Goal: Task Accomplishment & Management: Use online tool/utility

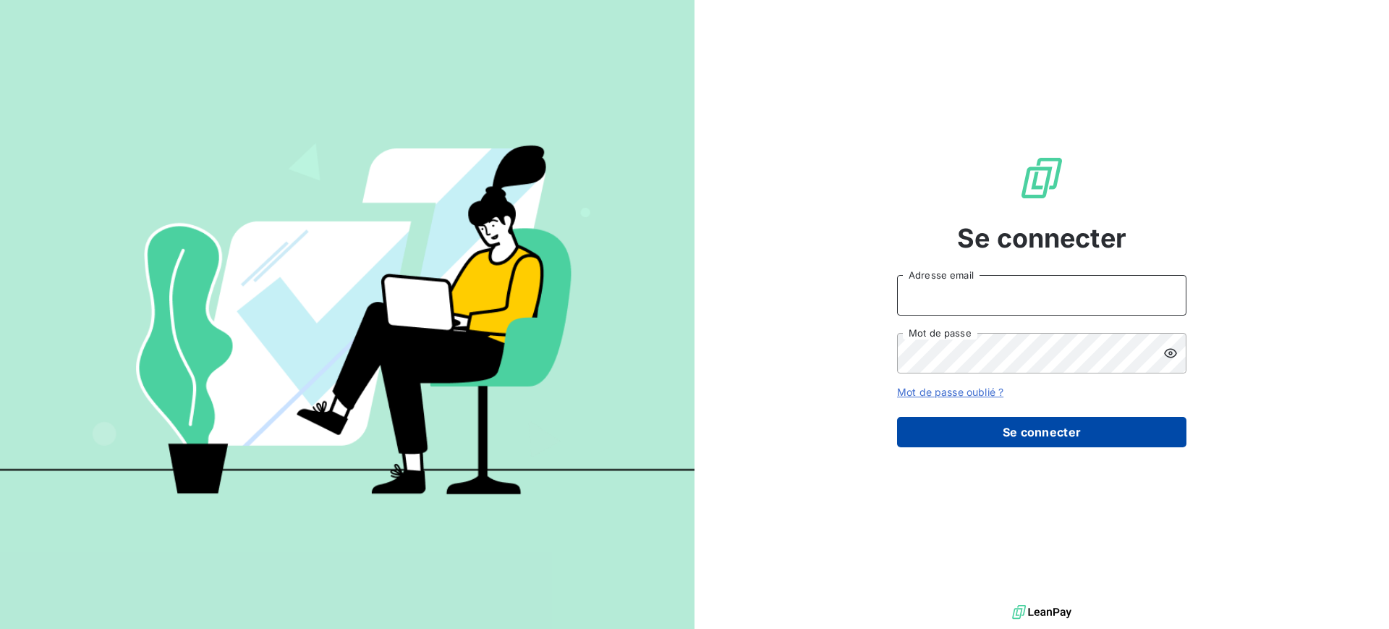
type input "[EMAIL_ADDRESS][DOMAIN_NAME]"
click at [949, 435] on button "Se connecter" at bounding box center [1041, 432] width 289 height 30
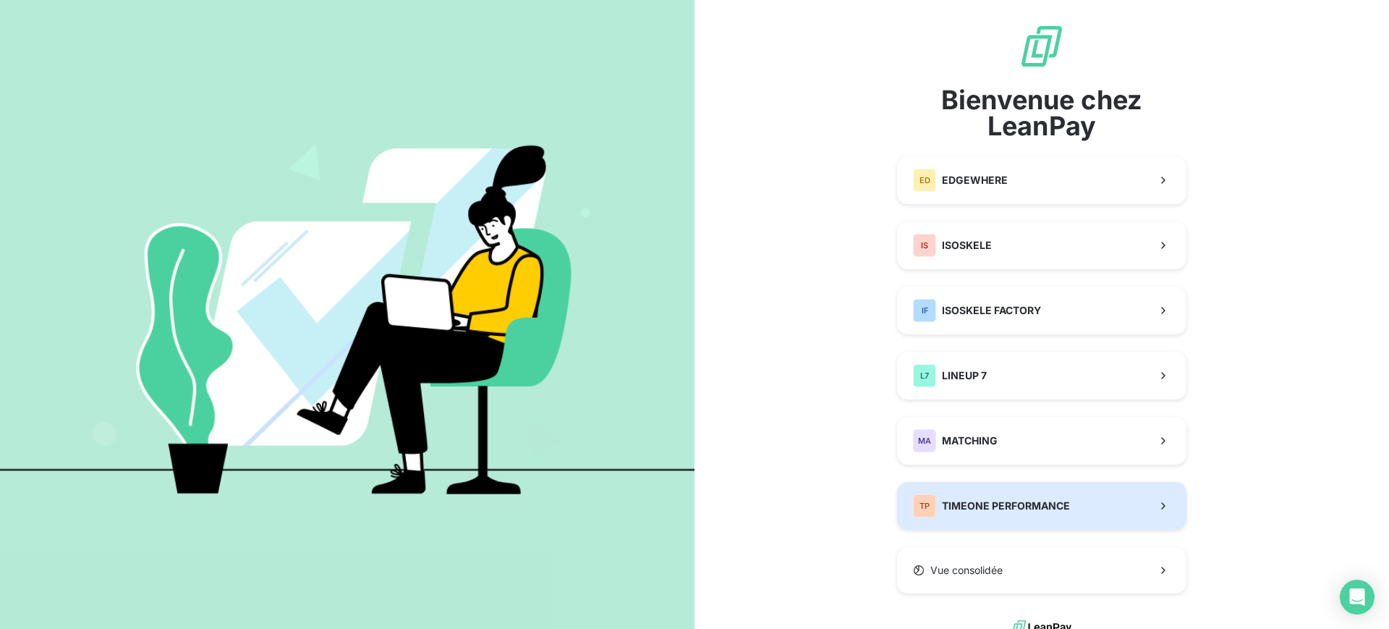
click at [958, 486] on button "TP TIMEONE PERFORMANCE" at bounding box center [1041, 506] width 289 height 48
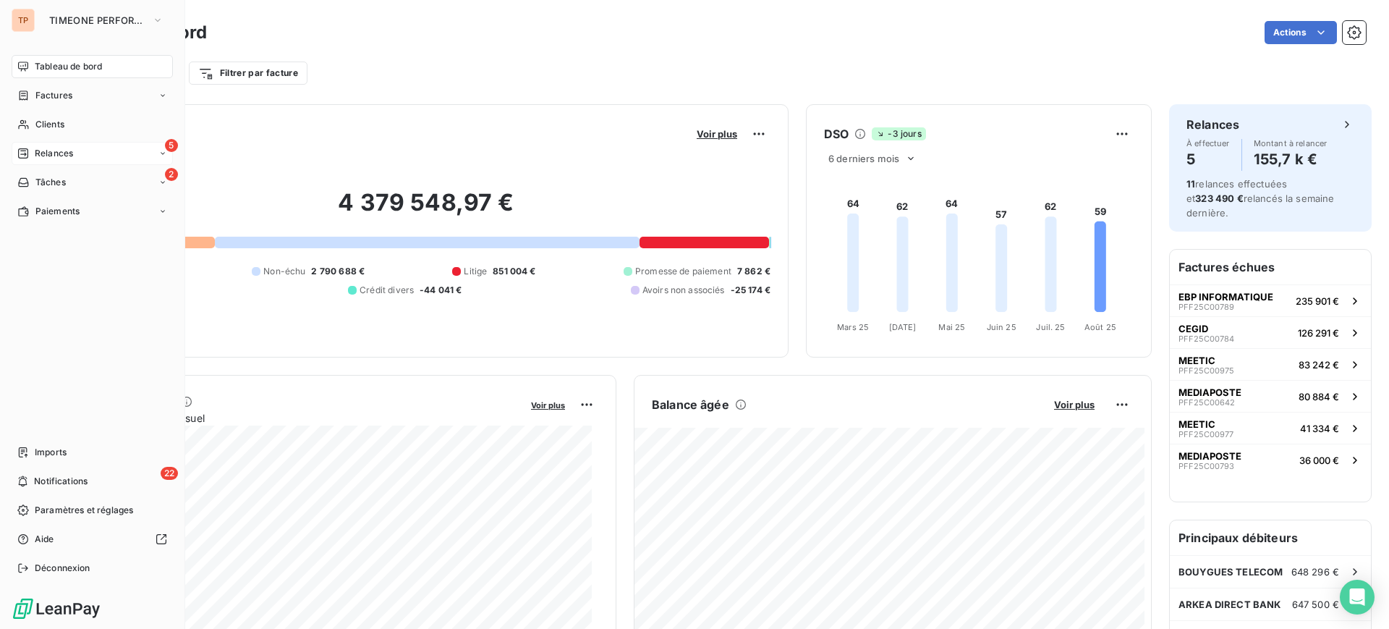
click at [58, 157] on span "Relances" at bounding box center [54, 153] width 38 height 13
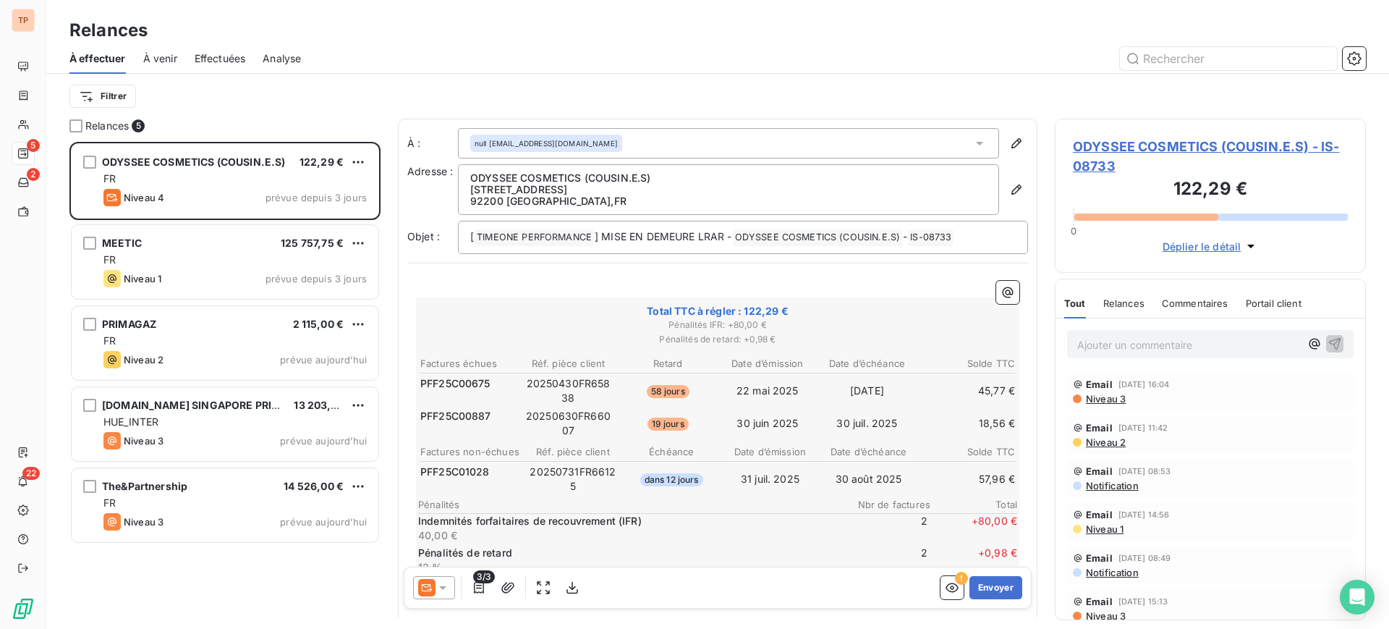
scroll to position [91, 0]
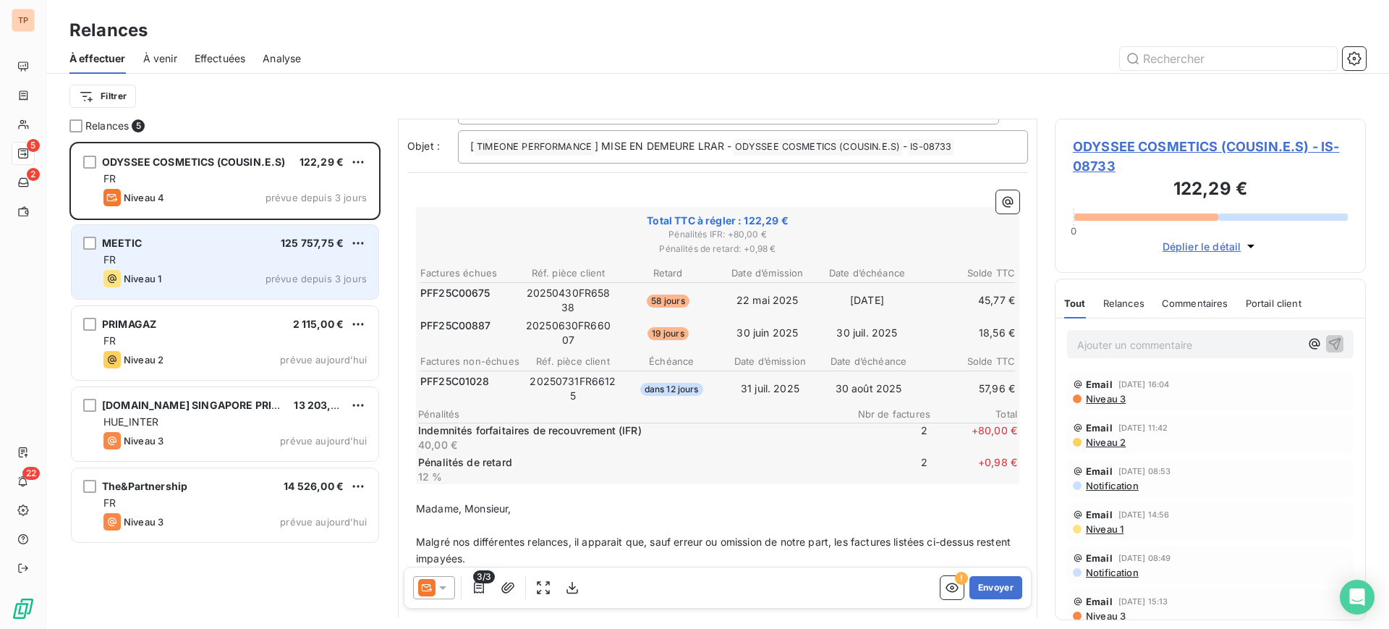
click at [327, 265] on div "FR" at bounding box center [234, 260] width 263 height 14
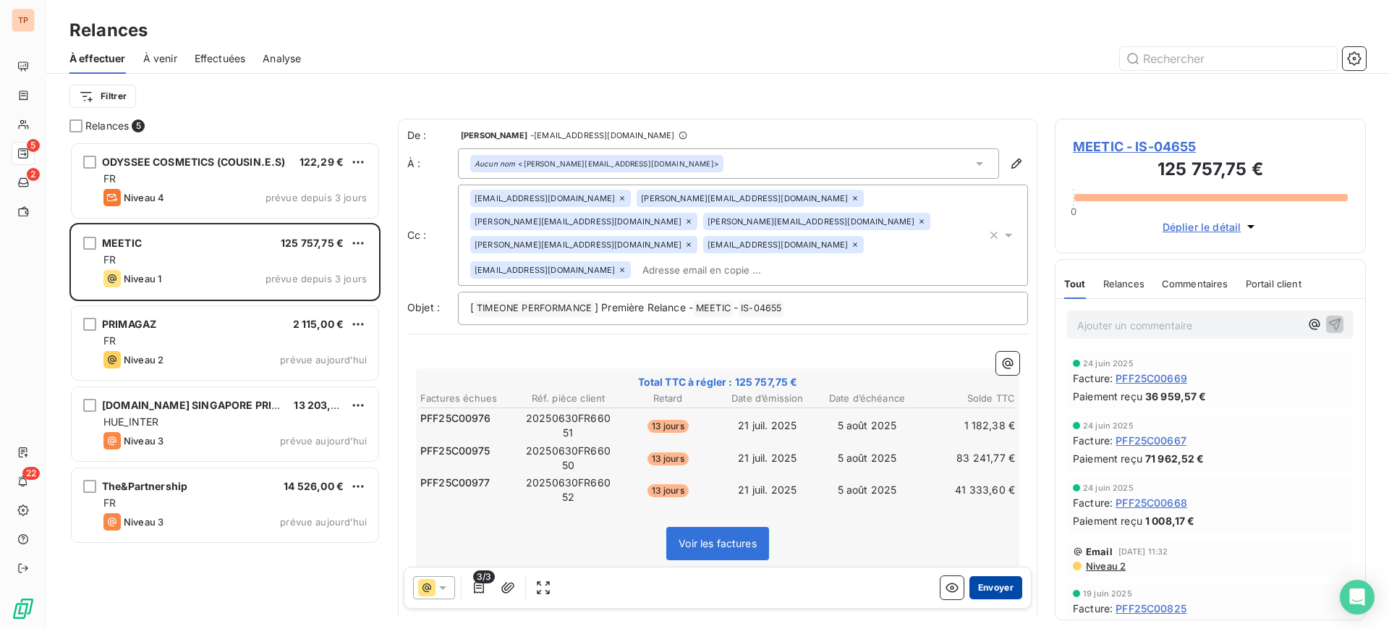
click at [1002, 585] on button "Envoyer" at bounding box center [996, 587] width 53 height 23
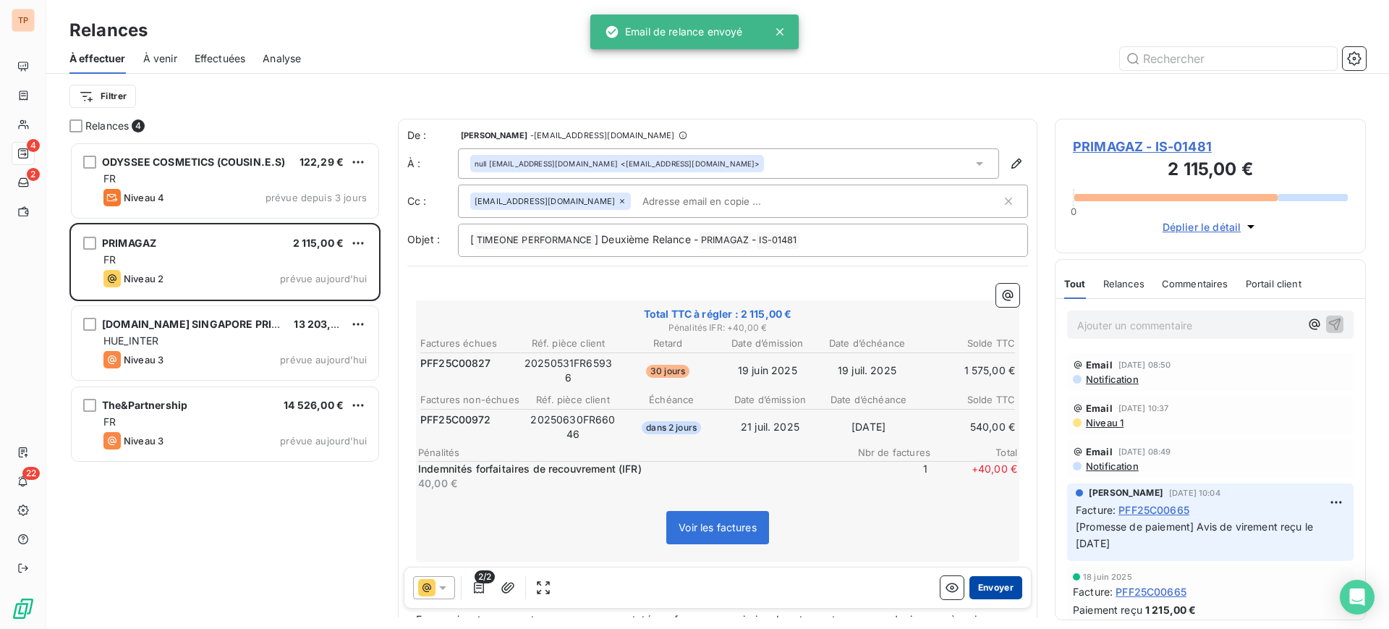
click at [990, 588] on button "Envoyer" at bounding box center [996, 587] width 53 height 23
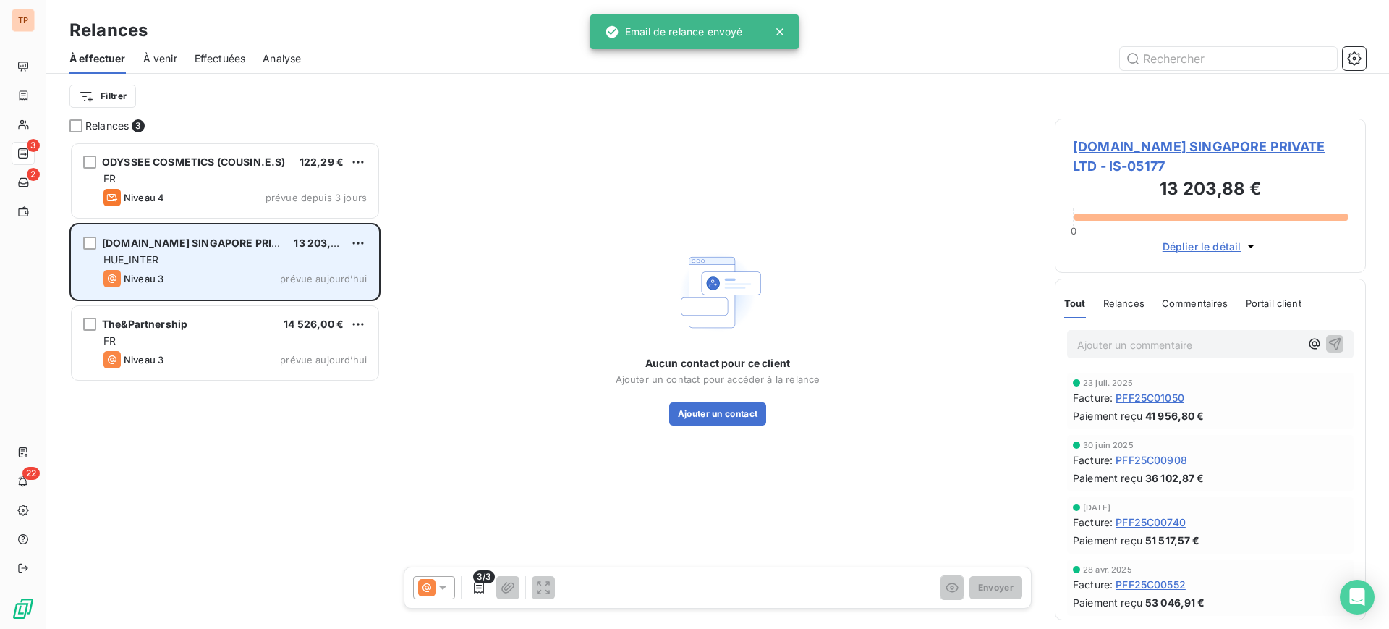
click at [349, 240] on div "ALIBABA.COM SINGAPORE PRIVATE LTD 13 203,88 €" at bounding box center [234, 243] width 263 height 13
click at [355, 243] on html "TP 3 2 22 Relances À effectuer À venir Effectuées Analyse Filtrer Relances 3 OD…" at bounding box center [694, 314] width 1389 height 629
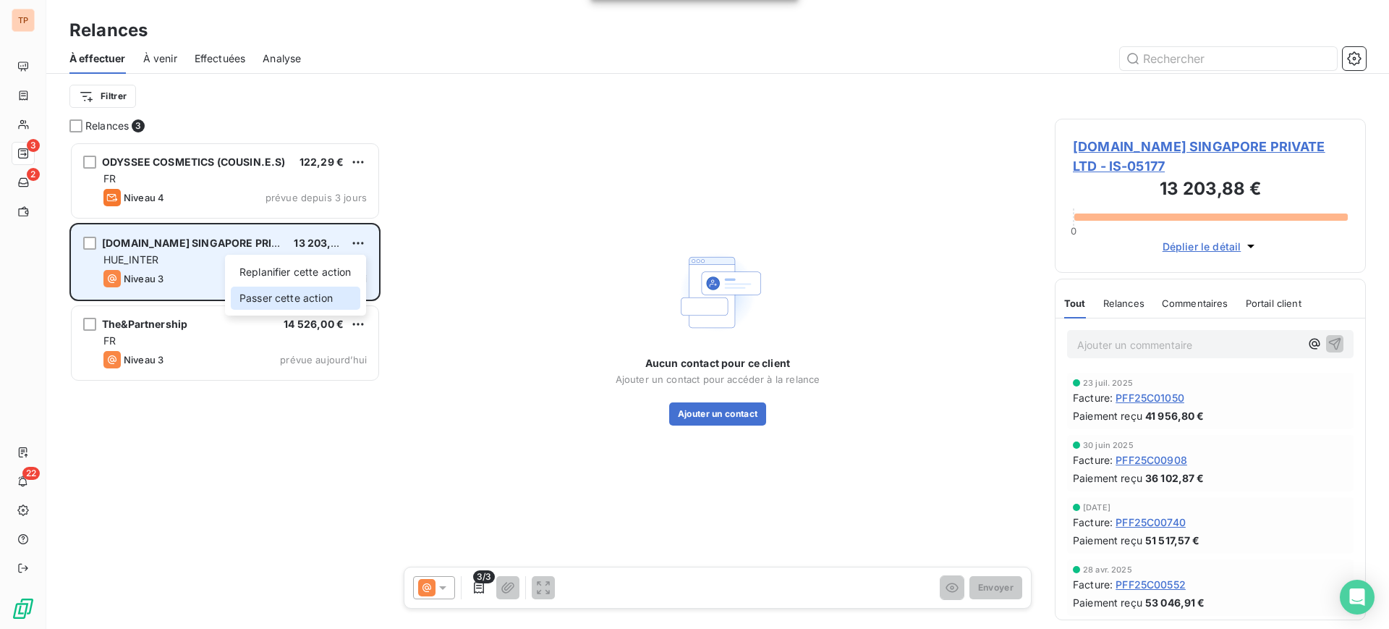
click at [344, 293] on div "Passer cette action" at bounding box center [296, 298] width 130 height 23
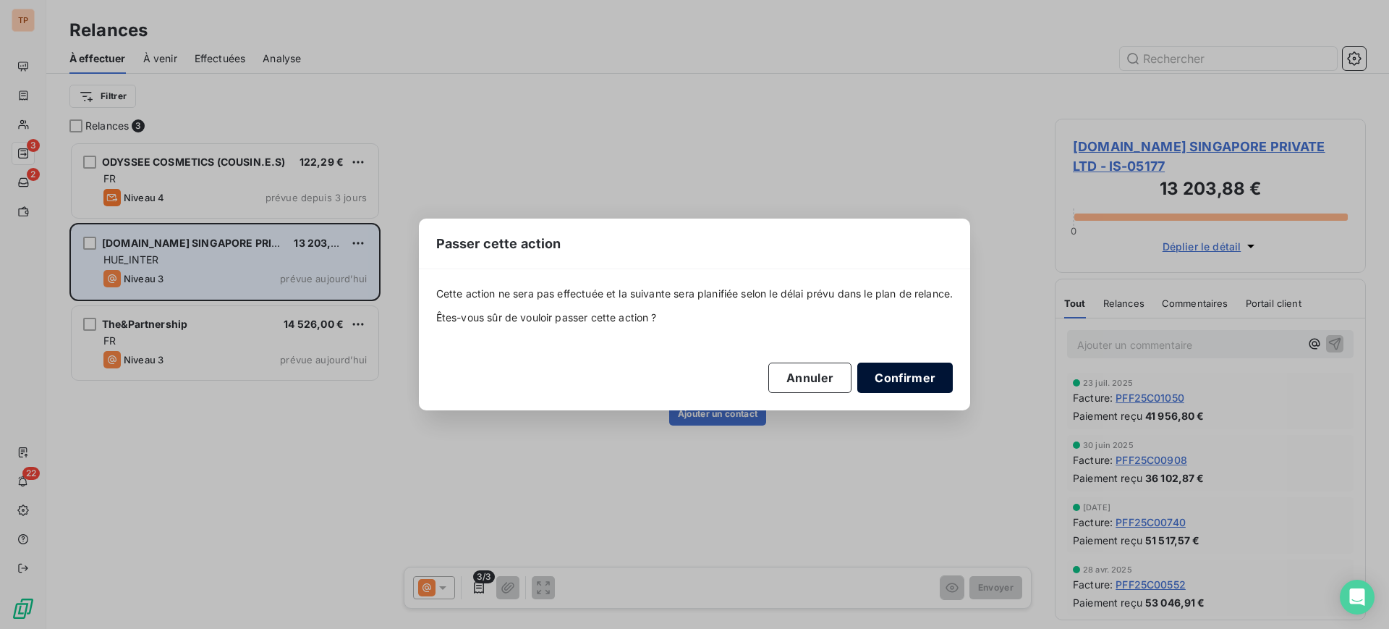
click at [884, 367] on button "Confirmer" at bounding box center [906, 378] width 96 height 30
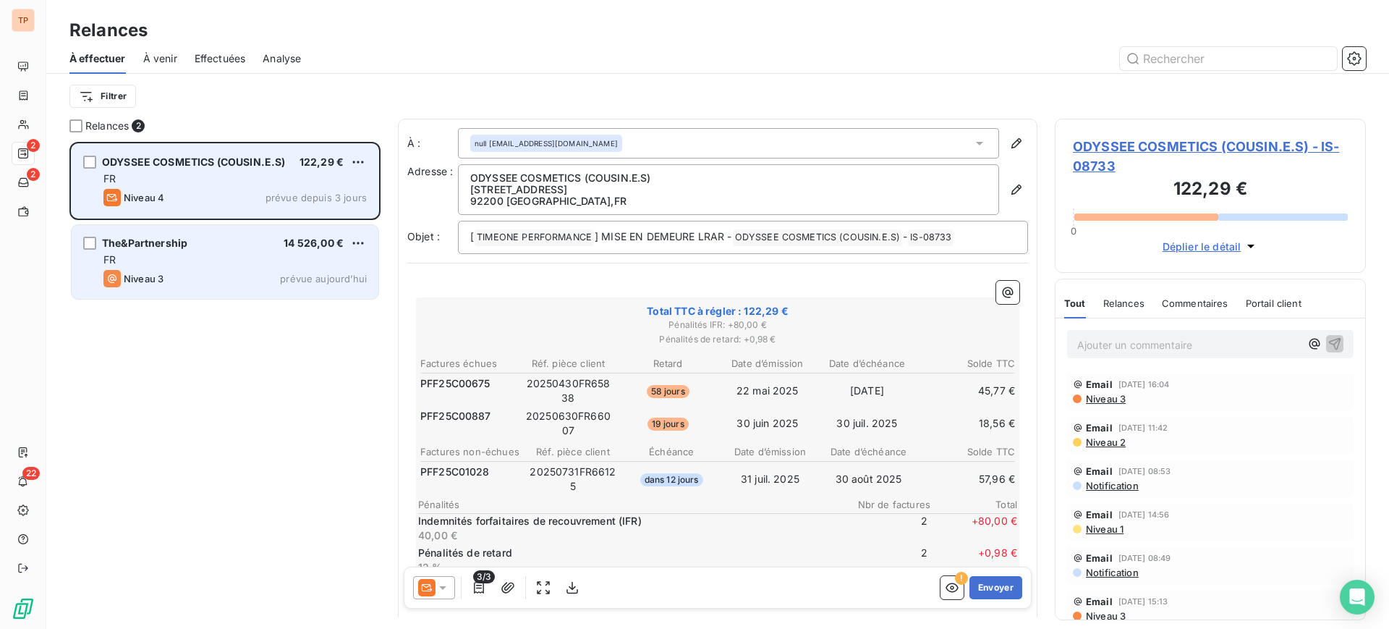
click at [247, 184] on div "FR" at bounding box center [234, 179] width 263 height 14
click at [103, 166] on span "ODYSSEE COSMETICS (COUSIN.E.S)" at bounding box center [194, 162] width 184 height 12
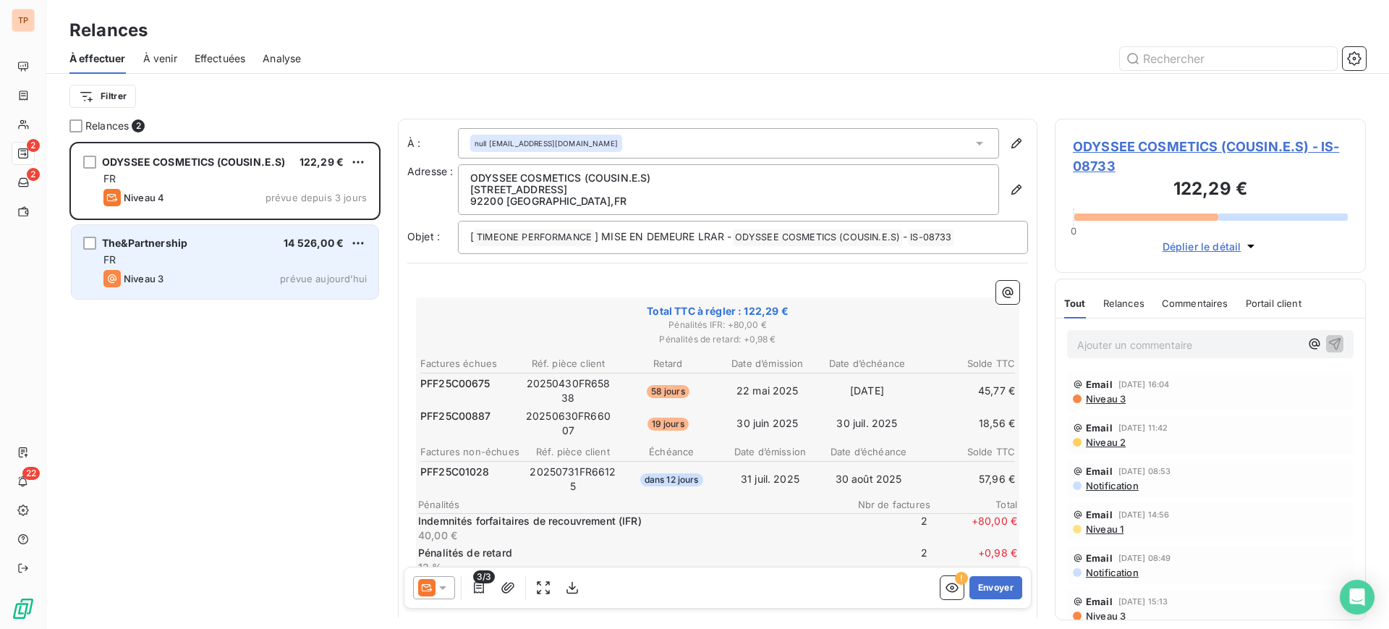
click at [441, 583] on icon at bounding box center [443, 587] width 14 height 14
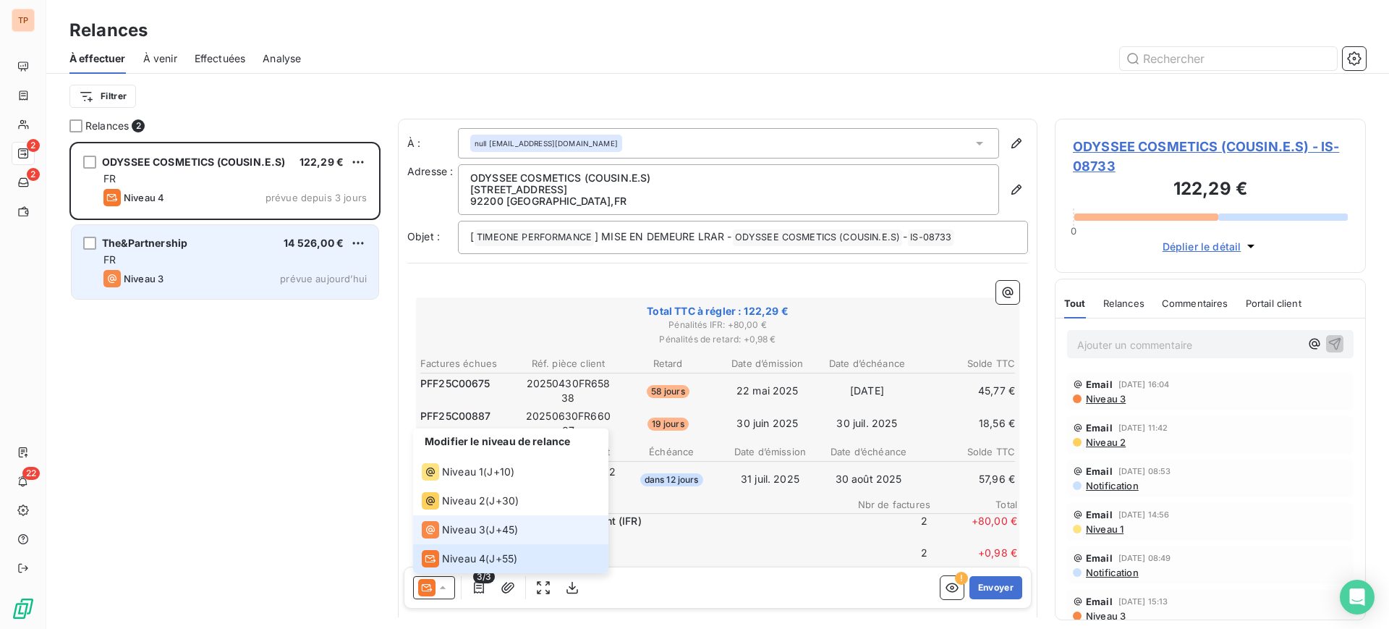
click at [461, 533] on span "Niveau 3" at bounding box center [463, 529] width 43 height 14
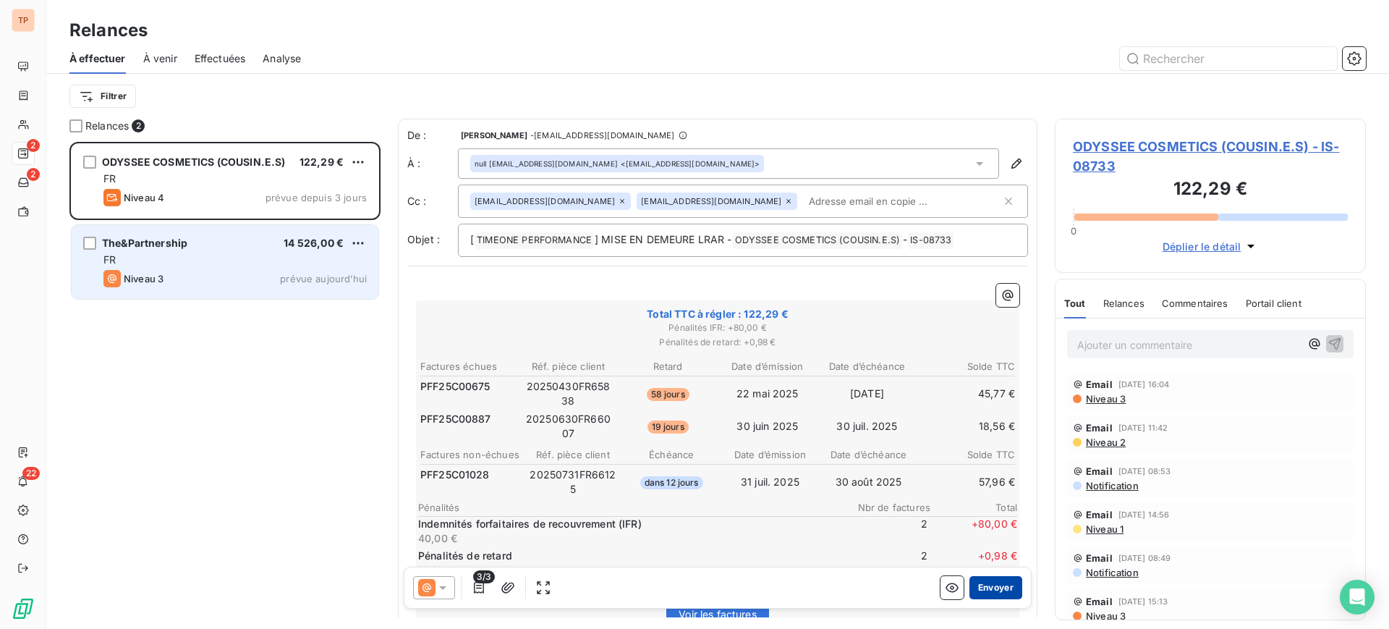
click at [971, 586] on button "Envoyer" at bounding box center [996, 587] width 53 height 23
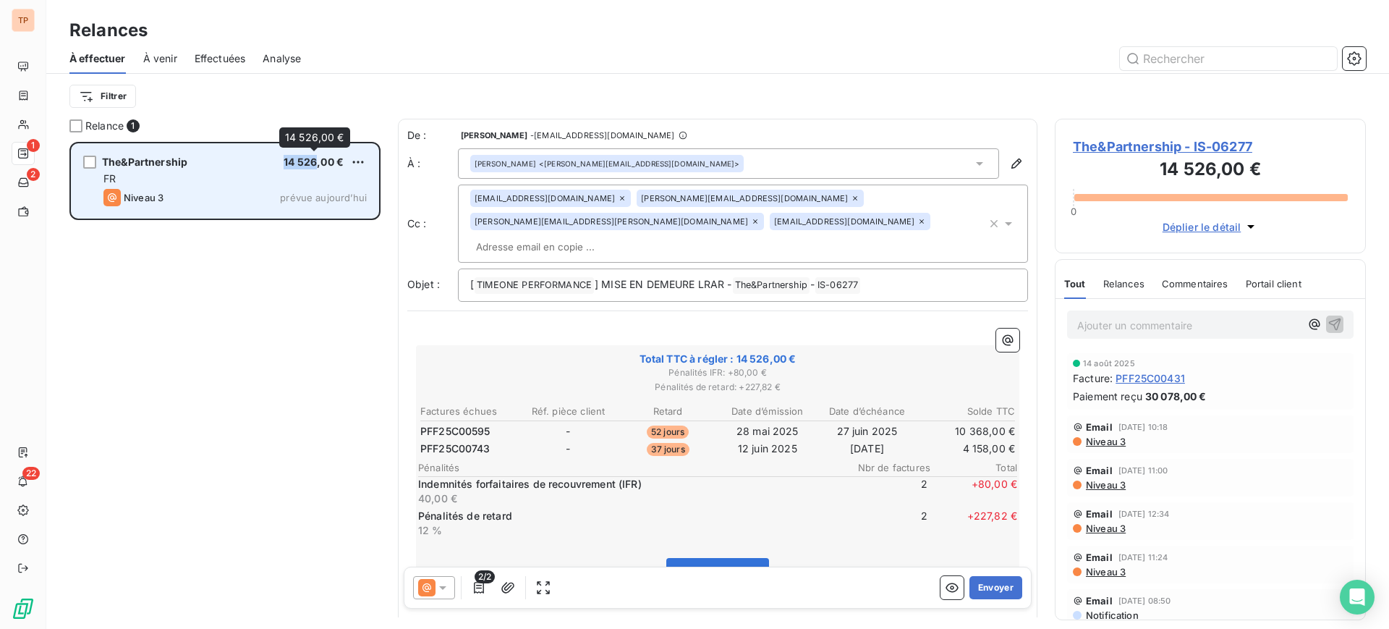
drag, startPoint x: 240, startPoint y: 169, endPoint x: 316, endPoint y: 160, distance: 76.6
click at [316, 160] on div "The&Partnership 14 526,00 € FR Niveau 3 prévue aujourd’hui" at bounding box center [225, 181] width 307 height 74
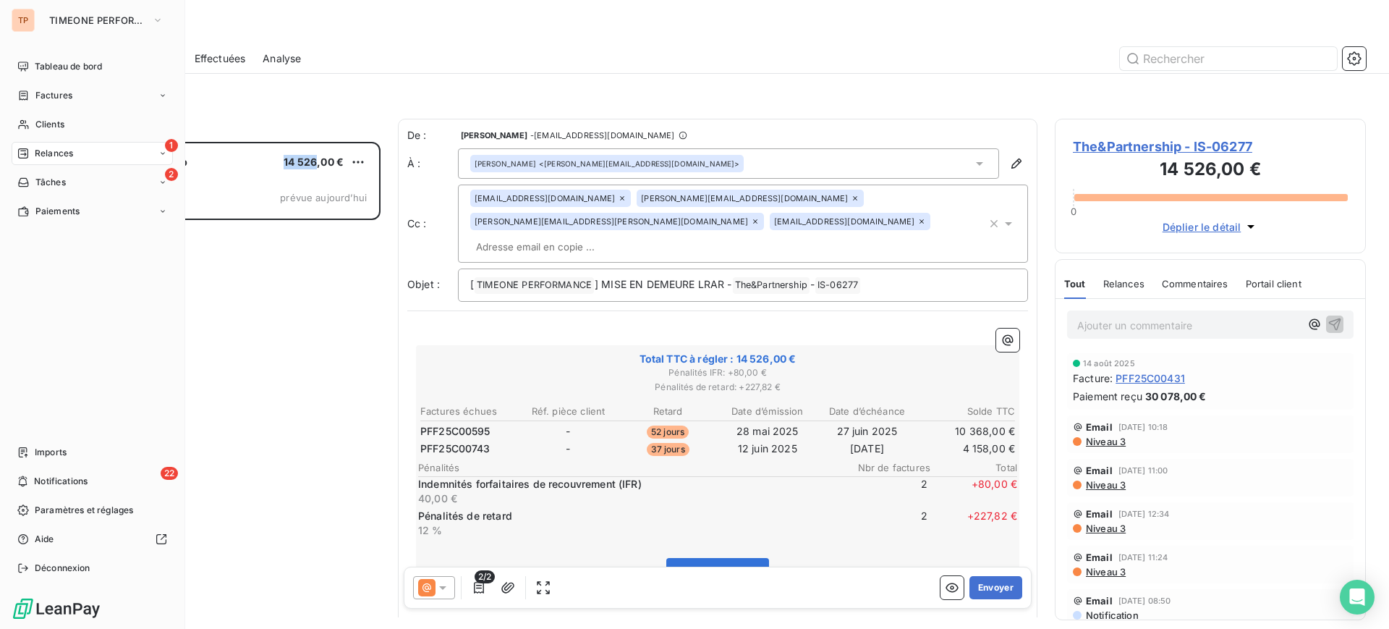
click at [33, 21] on div "TP" at bounding box center [23, 20] width 23 height 23
click at [88, 19] on span "TIMEONE PERFORMANCE" at bounding box center [97, 20] width 97 height 12
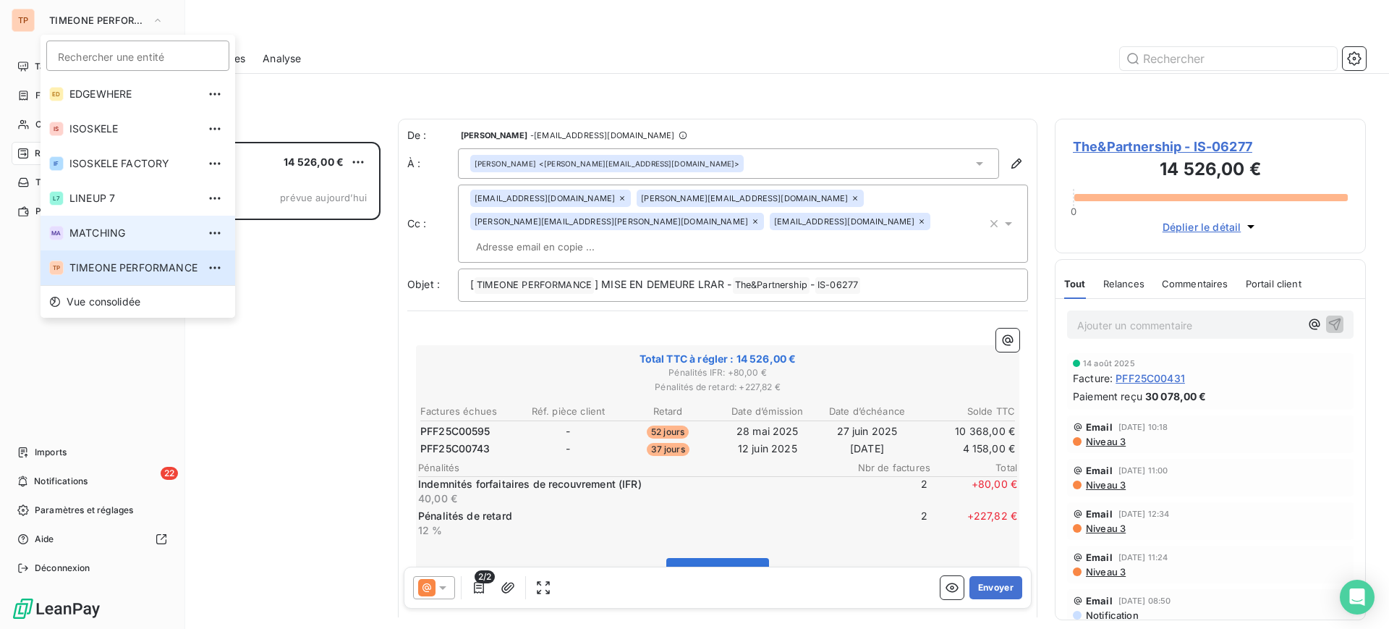
click at [143, 219] on li "MA MATCHING" at bounding box center [138, 233] width 195 height 35
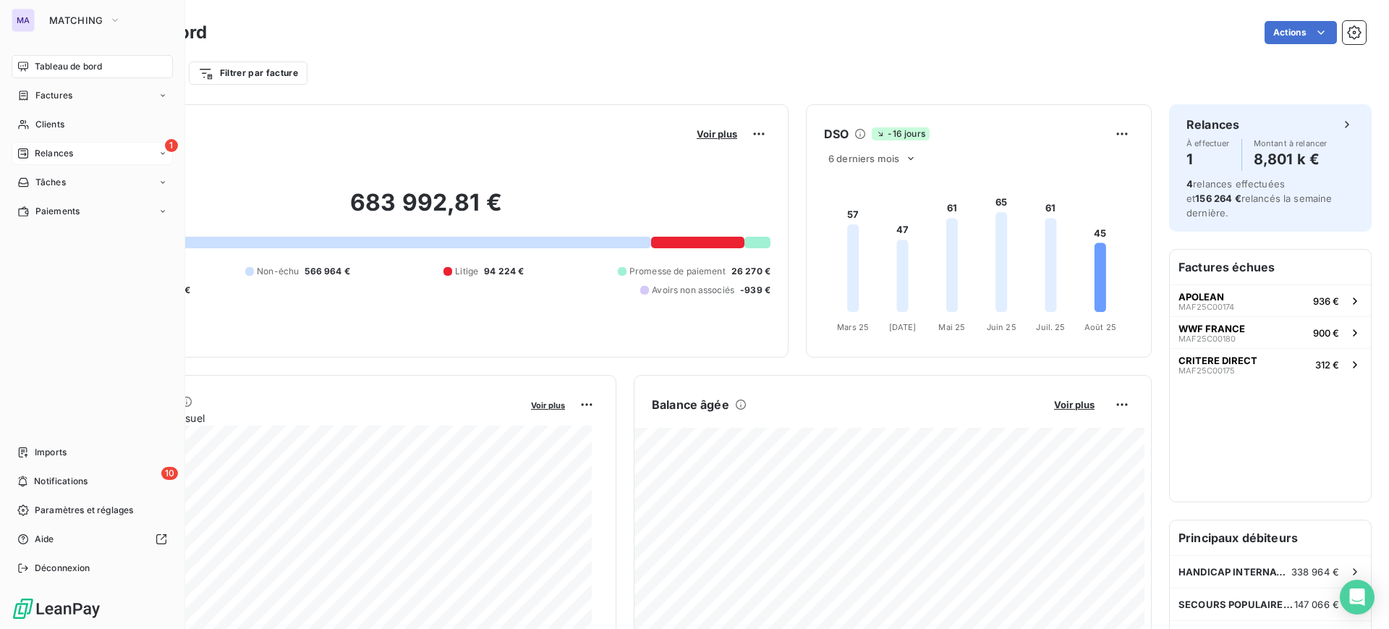
click at [40, 157] on span "Relances" at bounding box center [54, 153] width 38 height 13
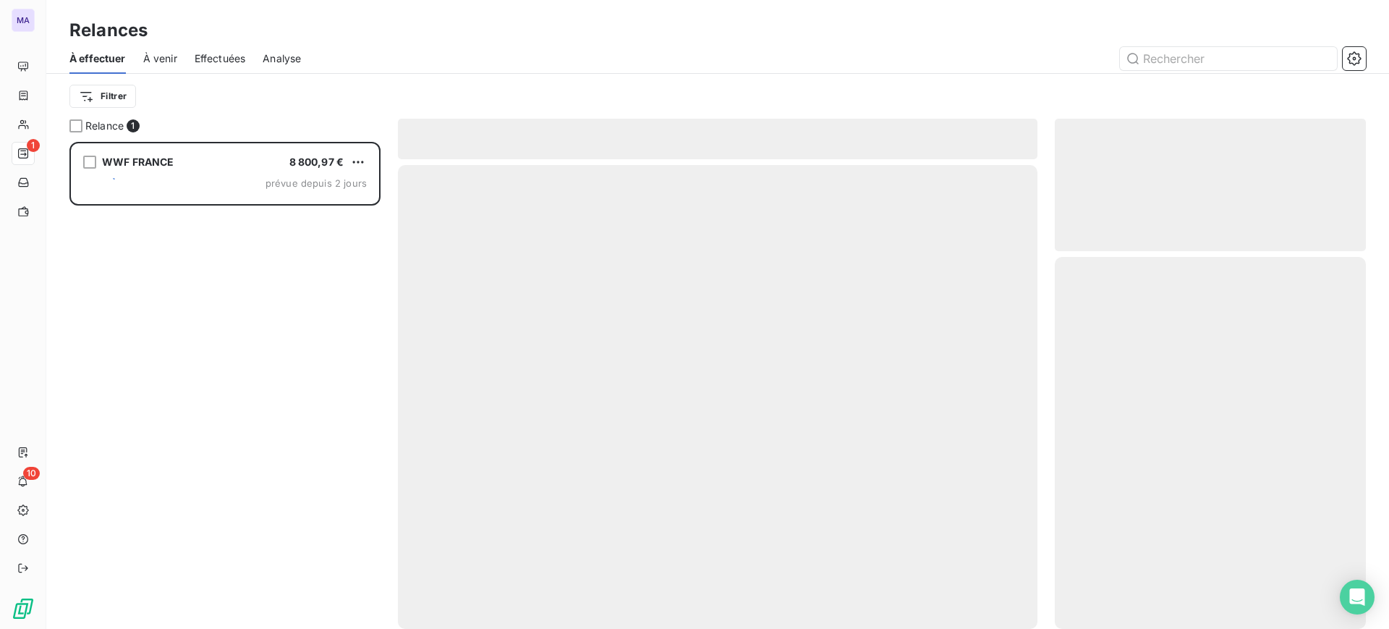
scroll to position [473, 297]
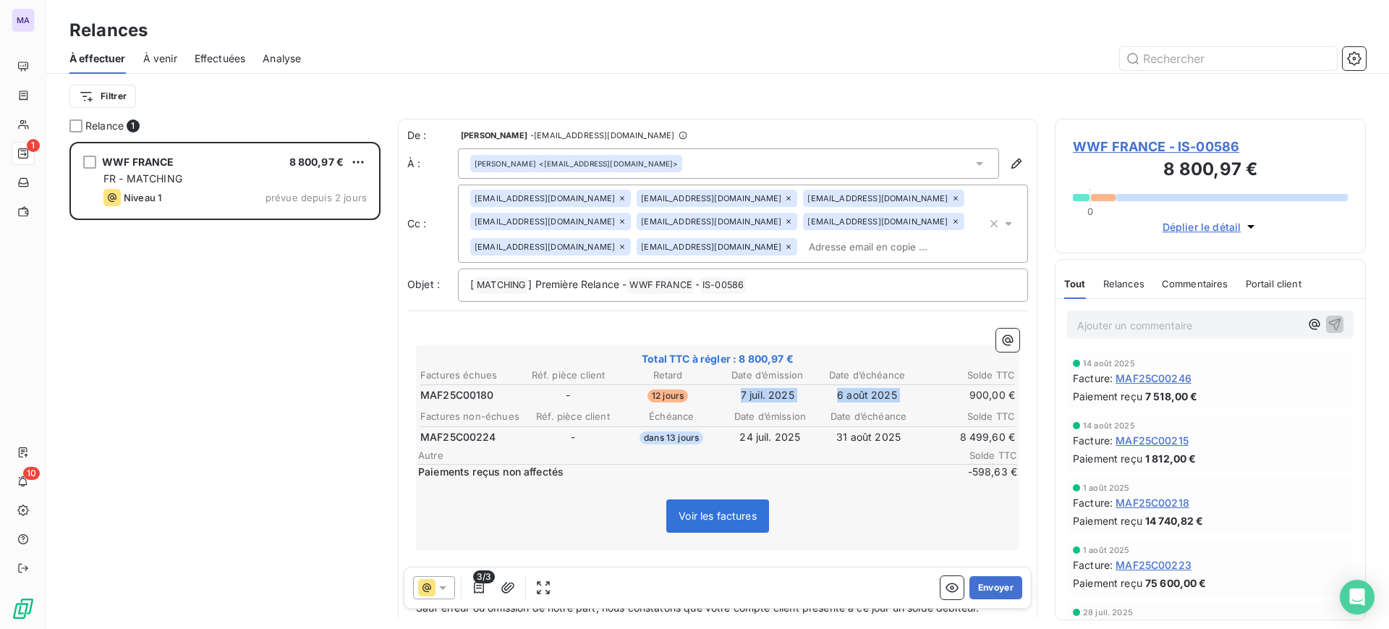
drag, startPoint x: 701, startPoint y: 376, endPoint x: 910, endPoint y: 368, distance: 210.0
click at [910, 387] on tr "MAF25C00180 - 12 jours [DATE] [DATE] 900,00 €" at bounding box center [718, 395] width 596 height 16
click at [918, 387] on td "900,00 €" at bounding box center [967, 395] width 98 height 16
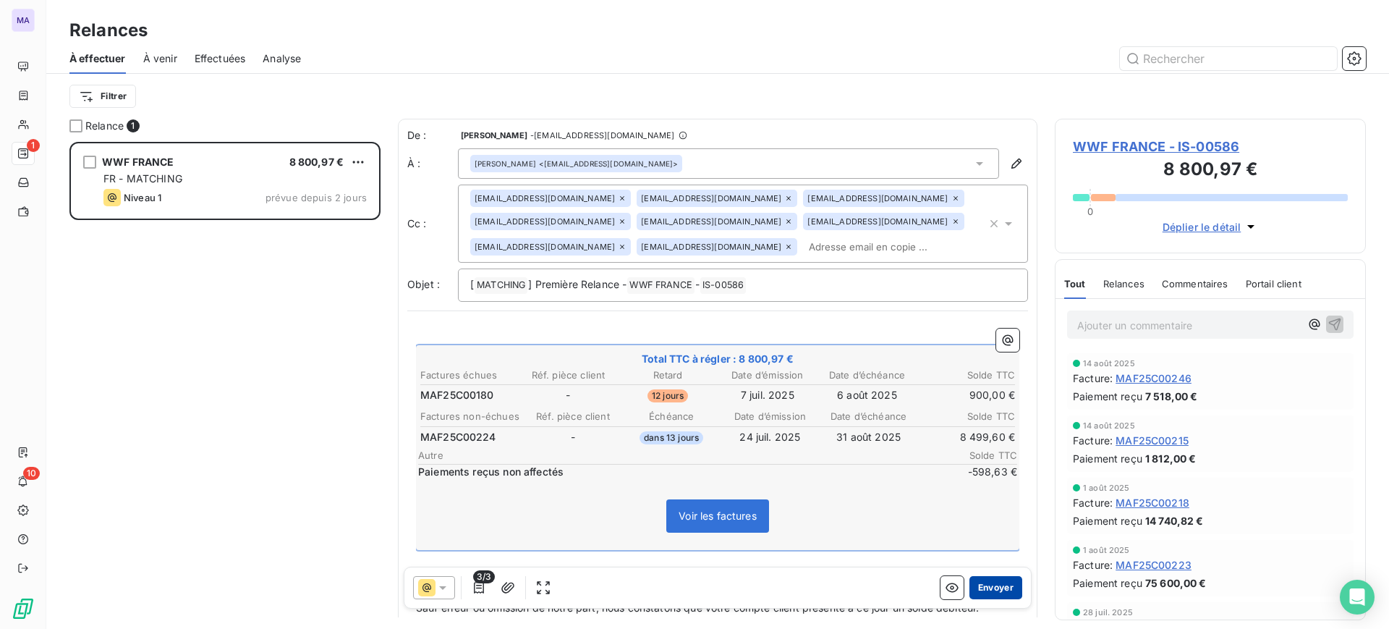
click at [977, 588] on button "Envoyer" at bounding box center [996, 587] width 53 height 23
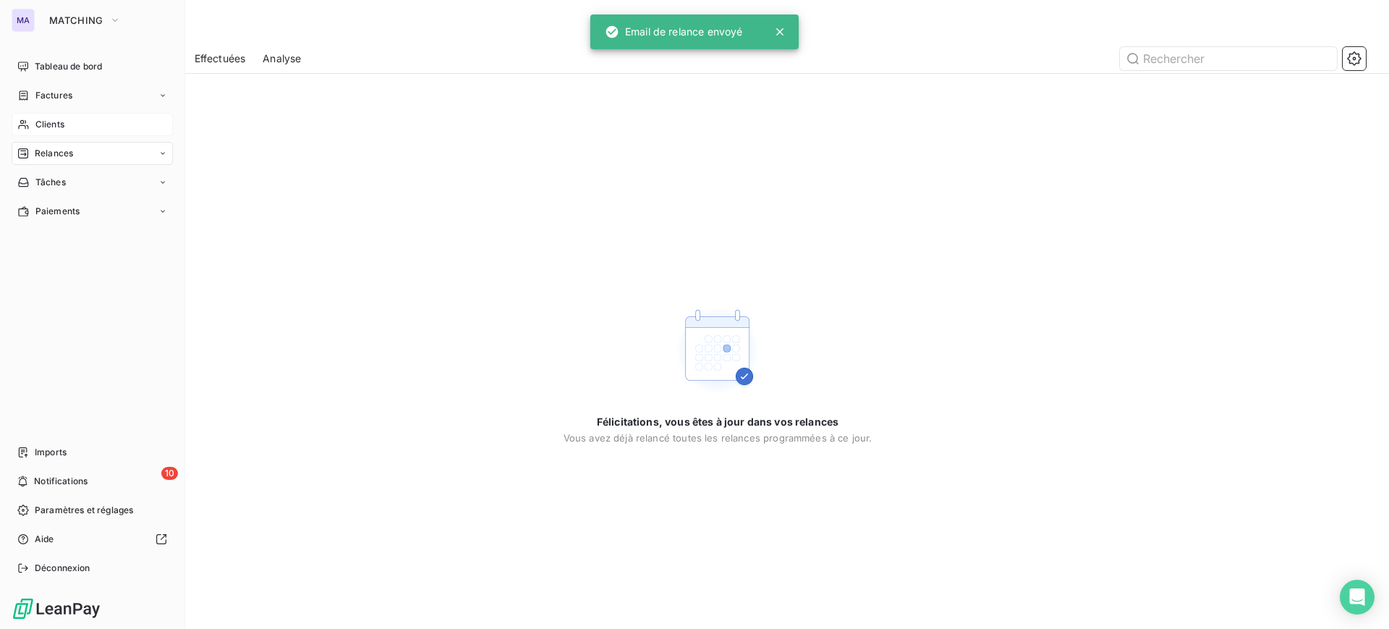
click at [45, 114] on div "Clients" at bounding box center [92, 124] width 161 height 23
